Goal: Task Accomplishment & Management: Manage account settings

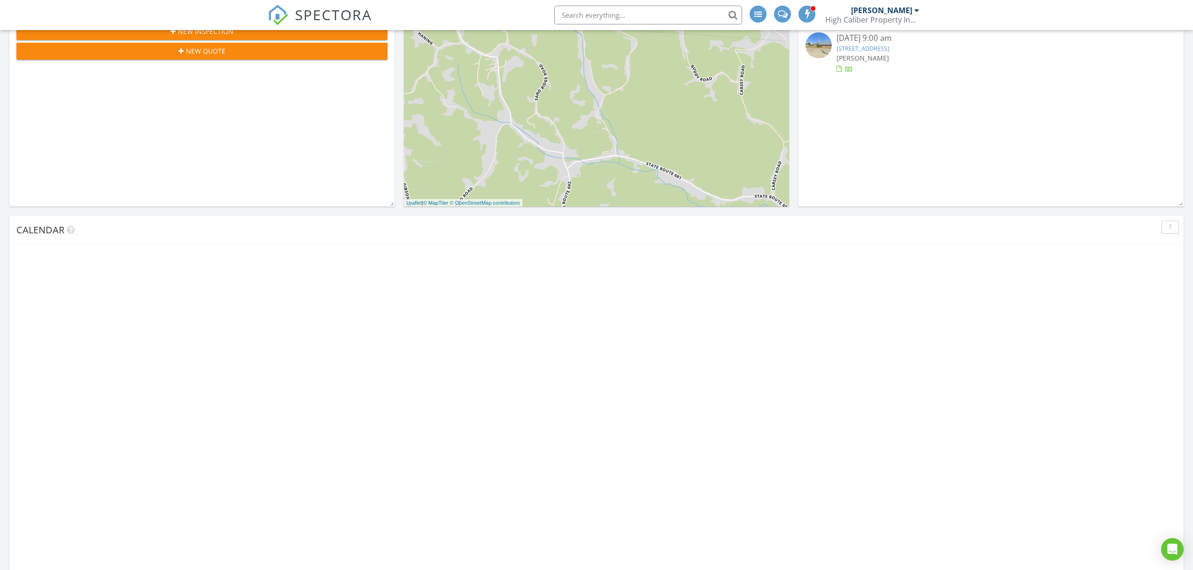
scroll to position [313, 0]
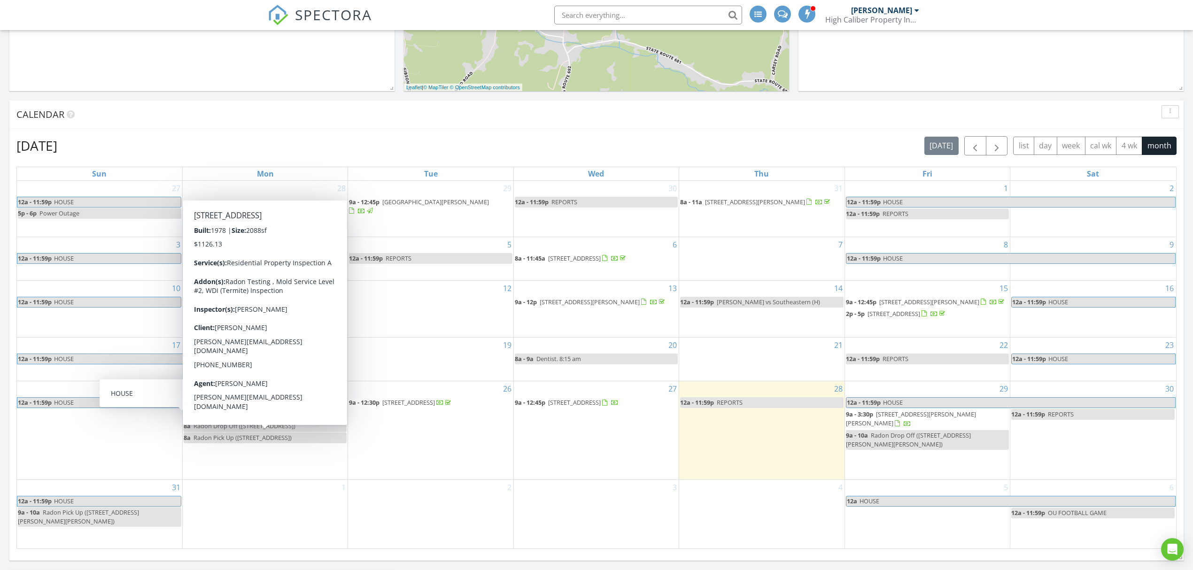
click at [241, 418] on span "206 E State St, Athens 45701" at bounding box center [243, 414] width 53 height 8
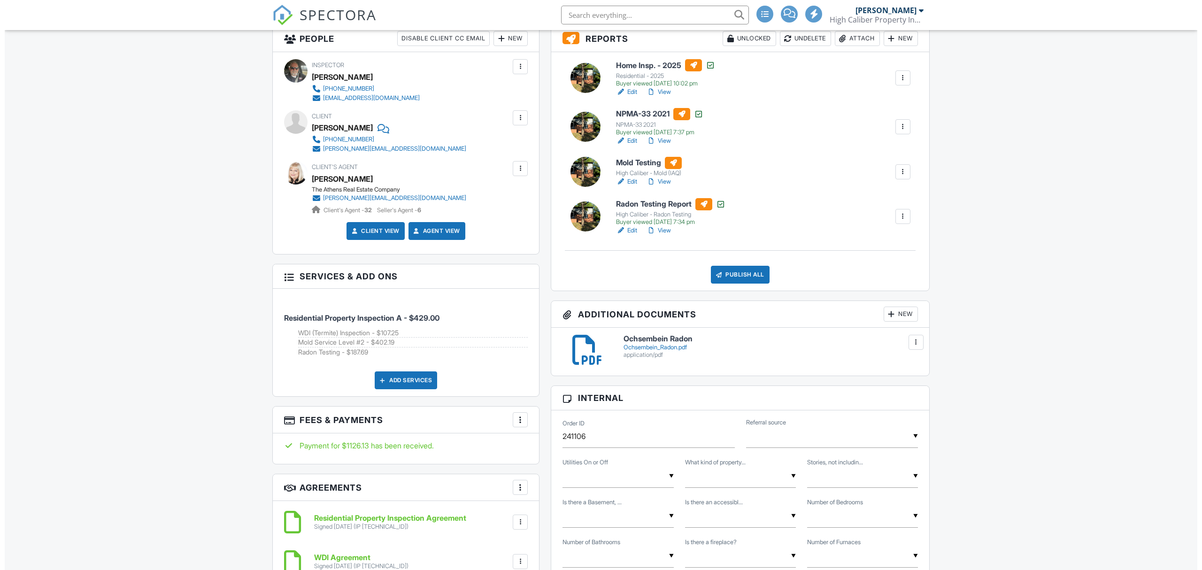
scroll to position [250, 0]
click at [897, 315] on div "New" at bounding box center [896, 314] width 34 height 15
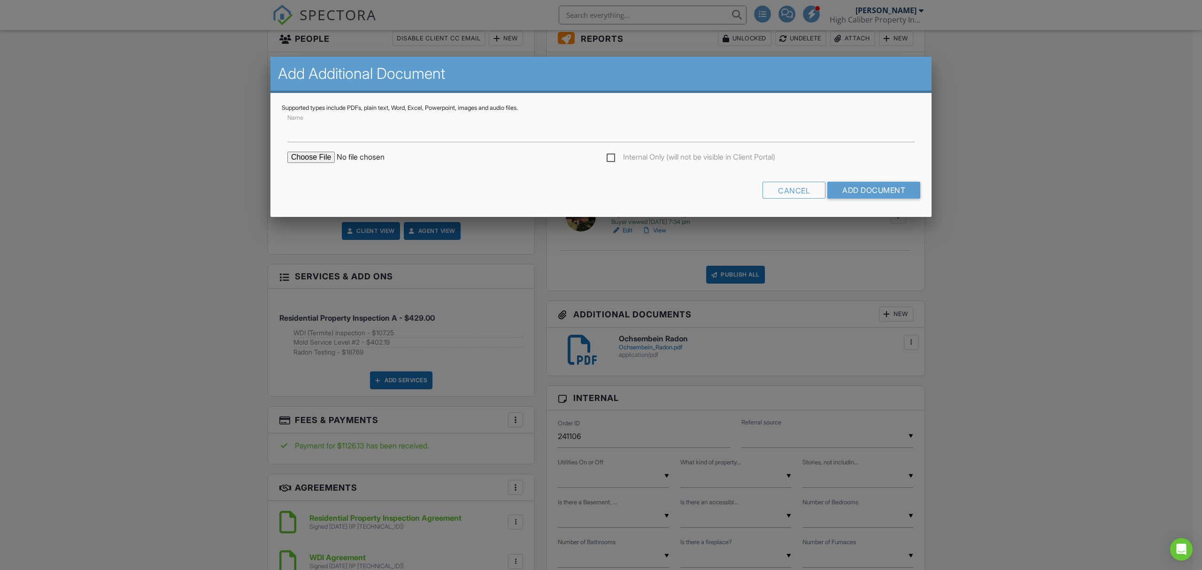
click at [303, 154] on input "file" at bounding box center [367, 157] width 160 height 11
type input "C:\fakepath\Ochsembein - E228074.pdf"
click at [874, 190] on input "Add Document" at bounding box center [873, 190] width 93 height 17
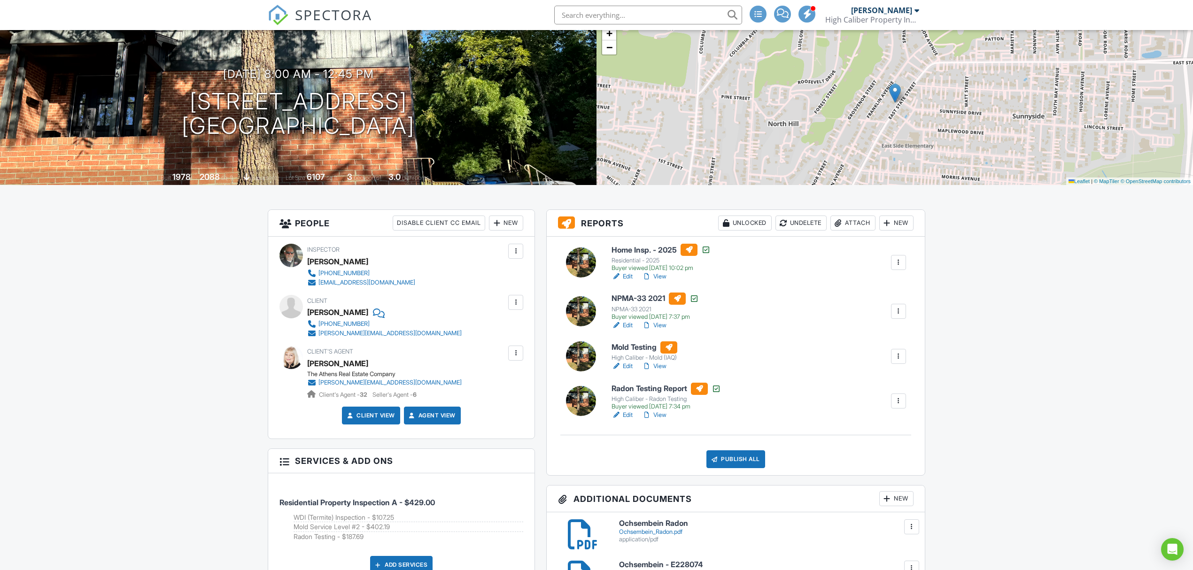
scroll to position [62, 0]
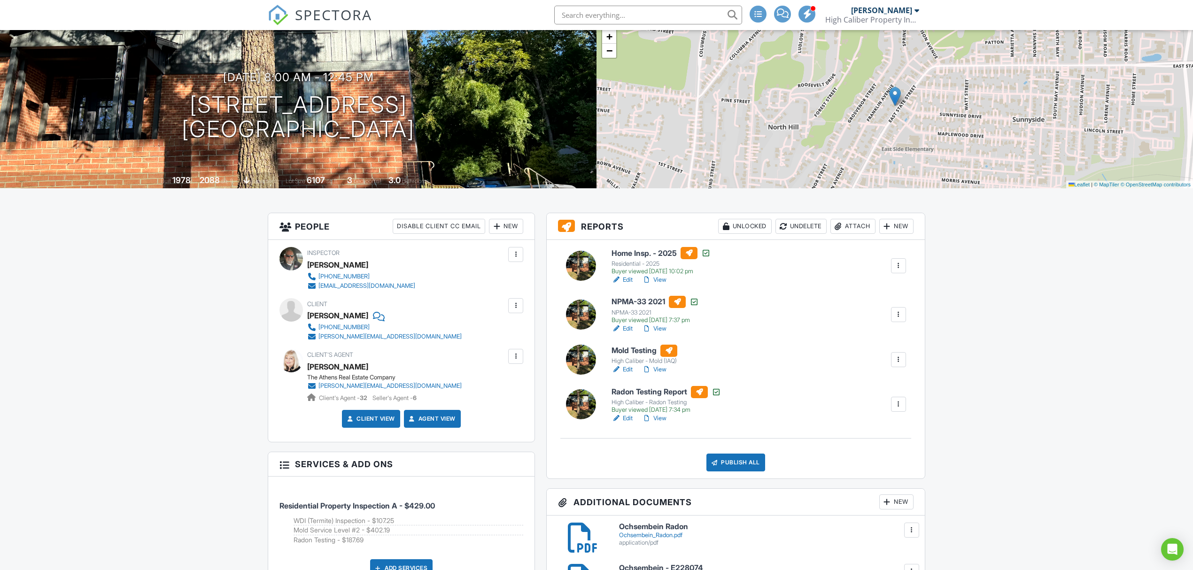
click at [629, 370] on link "Edit" at bounding box center [621, 369] width 21 height 9
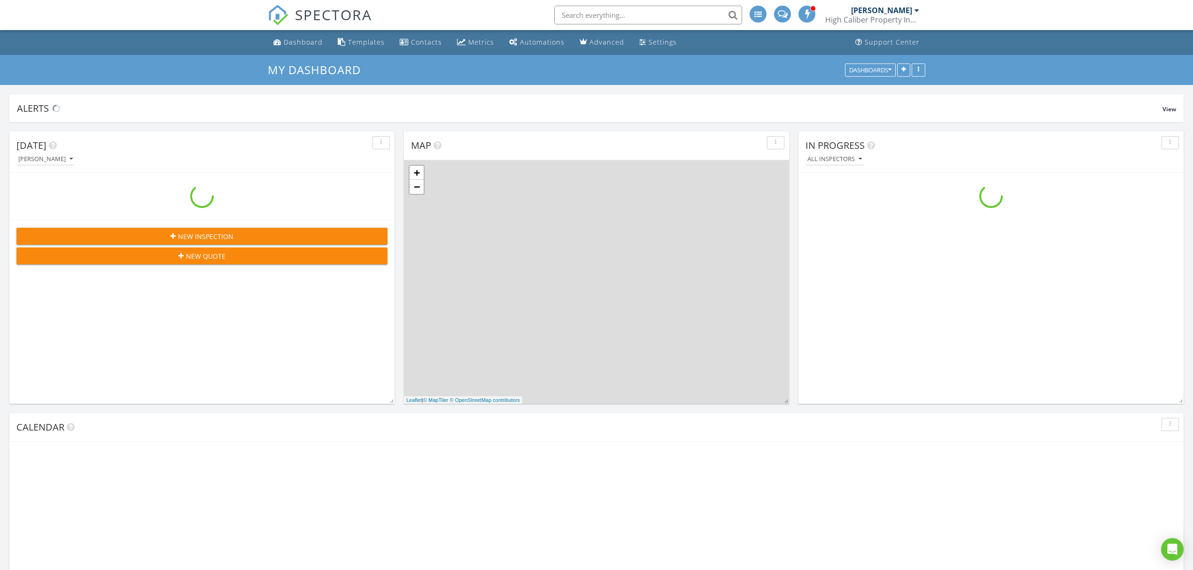
scroll to position [874, 1212]
